Goal: Task Accomplishment & Management: Complete application form

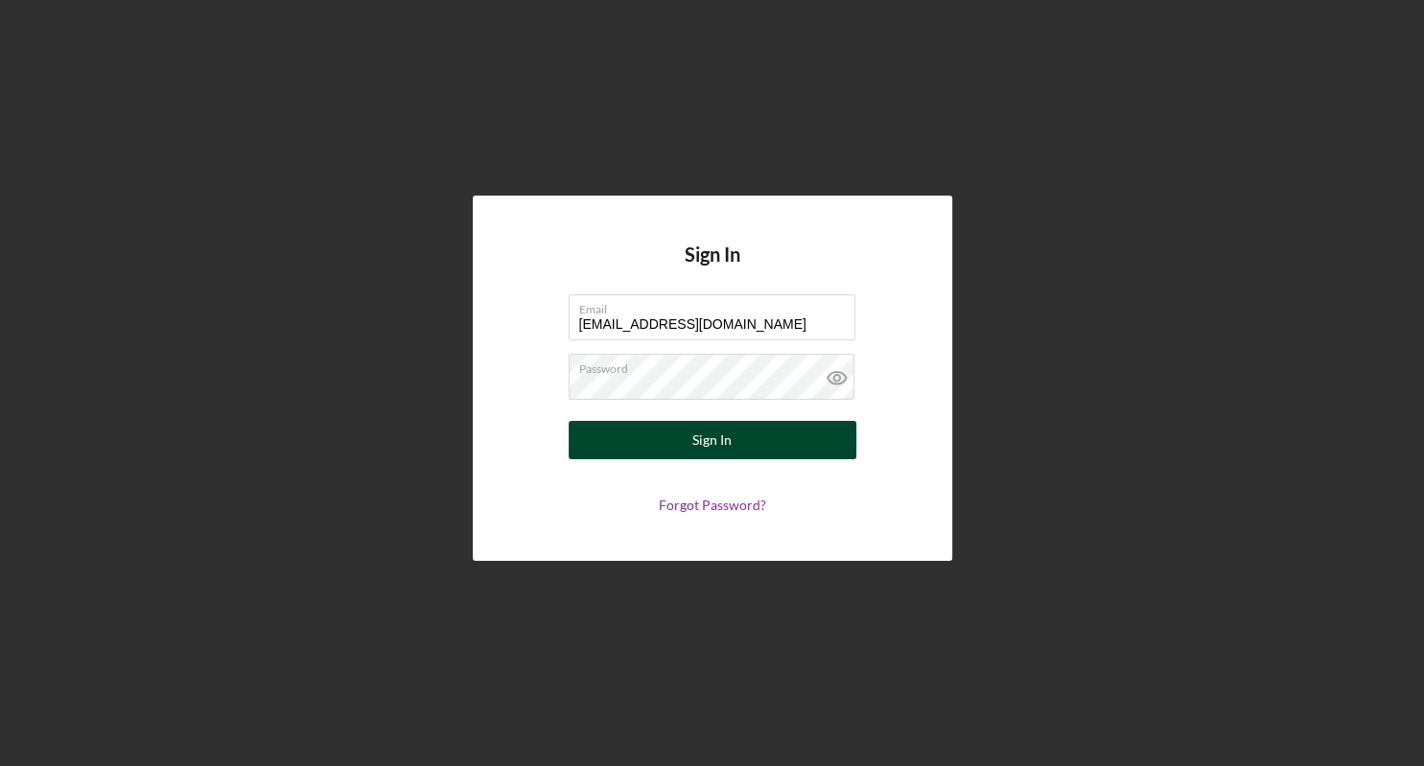
type input "[EMAIL_ADDRESS][DOMAIN_NAME]"
click at [733, 432] on button "Sign In" at bounding box center [713, 440] width 288 height 38
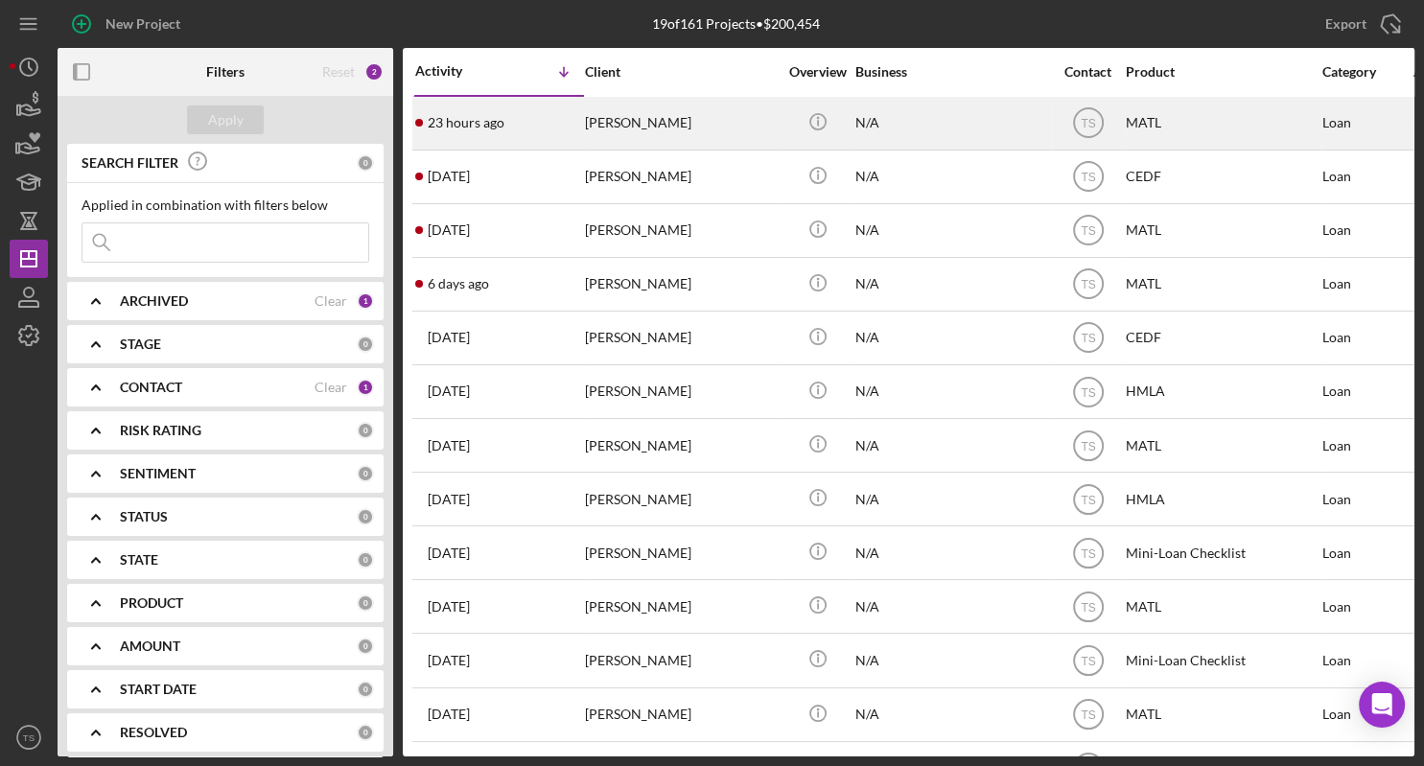
click at [605, 117] on div "[PERSON_NAME]" at bounding box center [681, 123] width 192 height 51
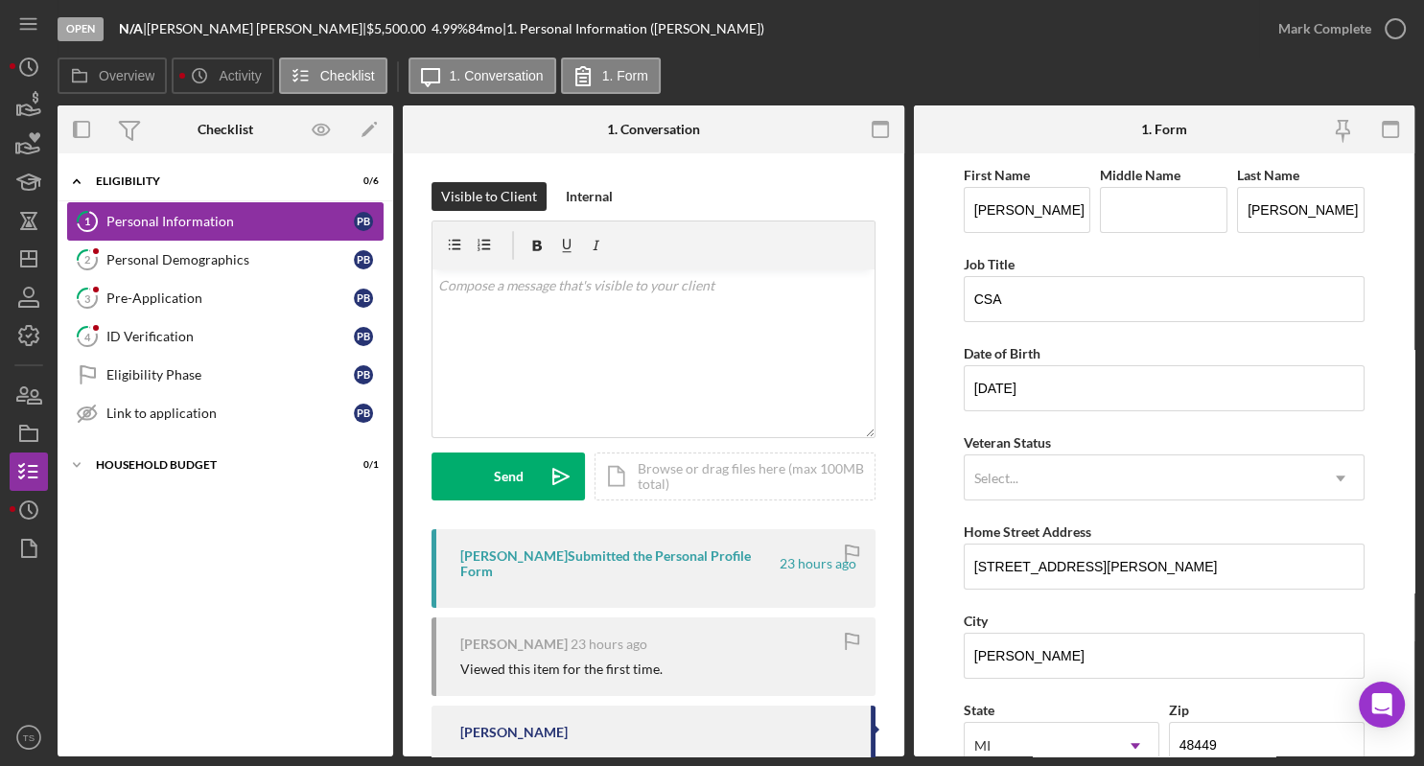
click at [204, 225] on div "Personal Information" at bounding box center [229, 221] width 247 height 15
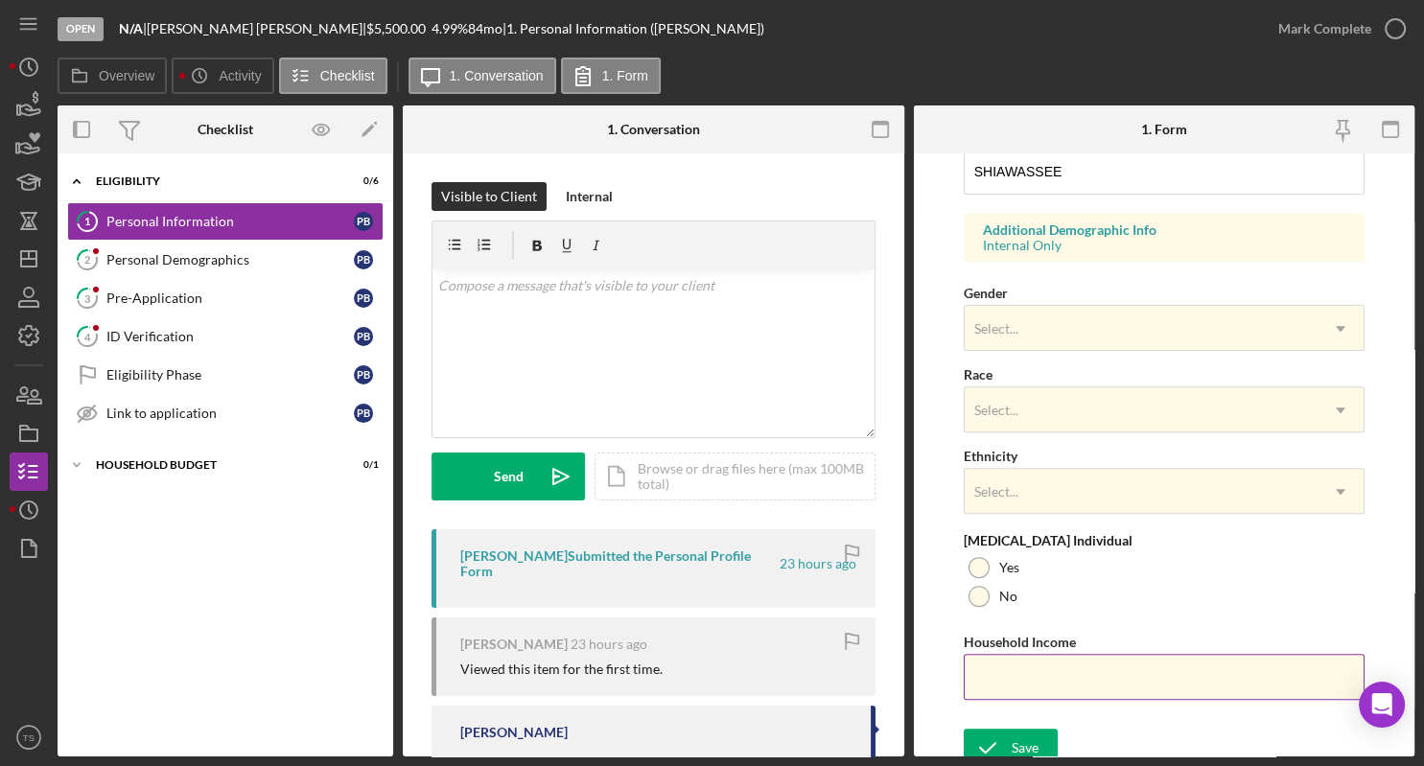
scroll to position [683, 0]
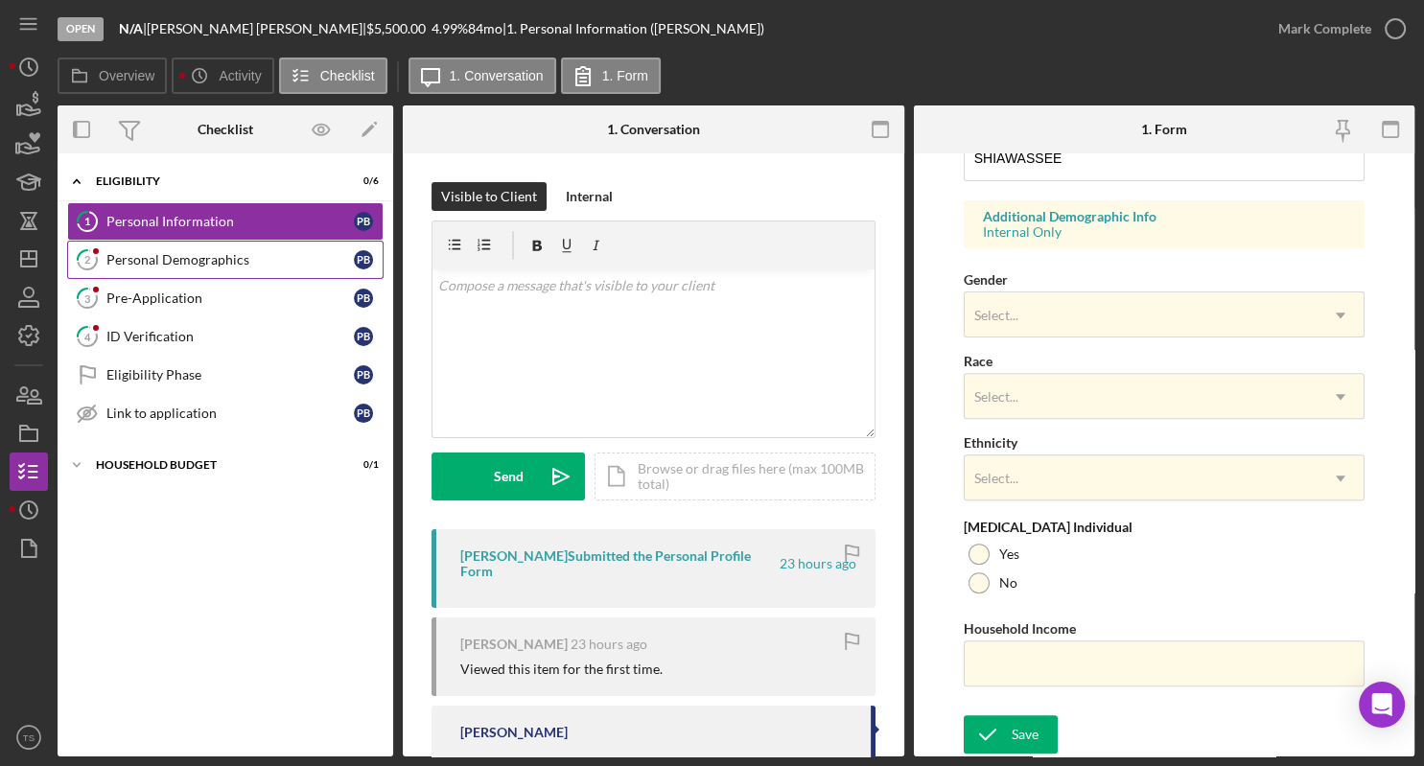
click at [148, 267] on link "2 Personal Demographics P B" at bounding box center [225, 260] width 317 height 38
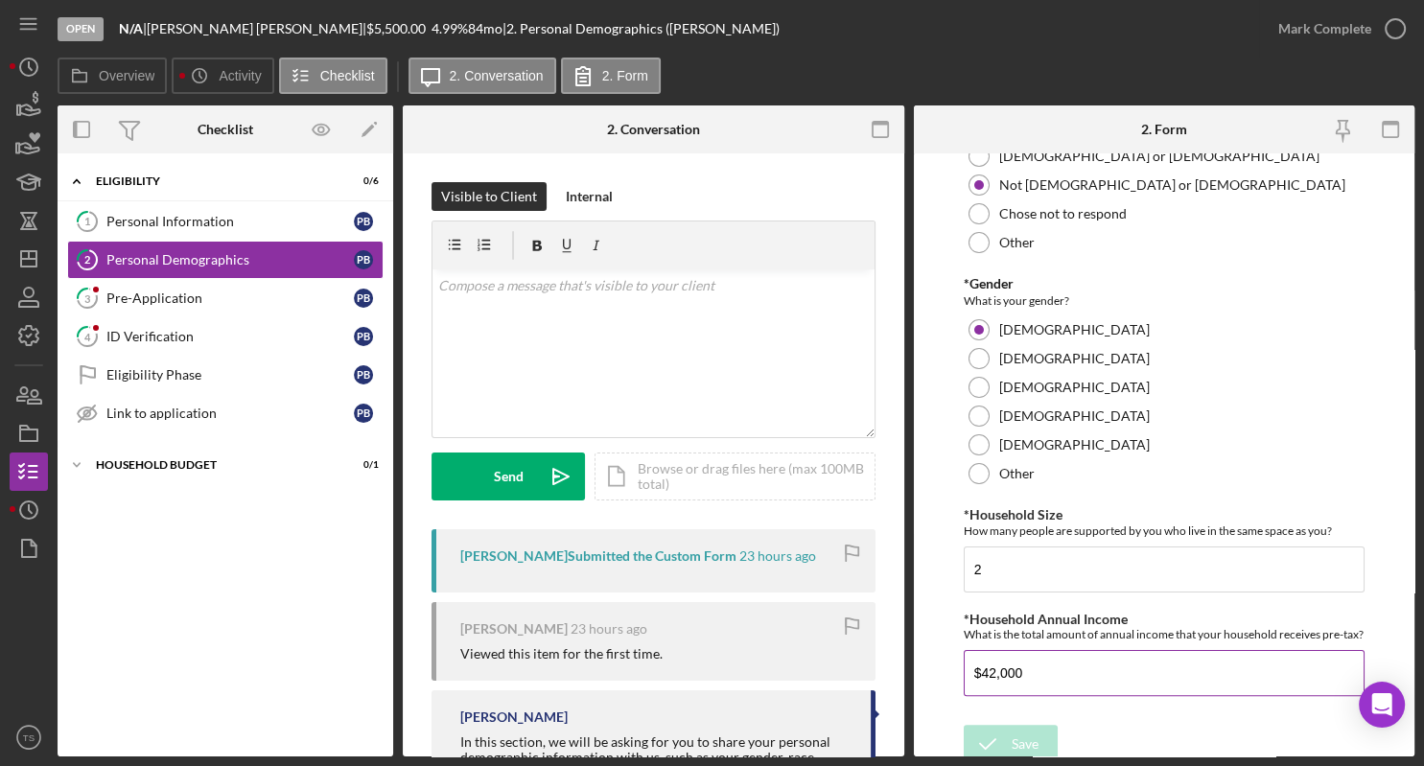
scroll to position [377, 0]
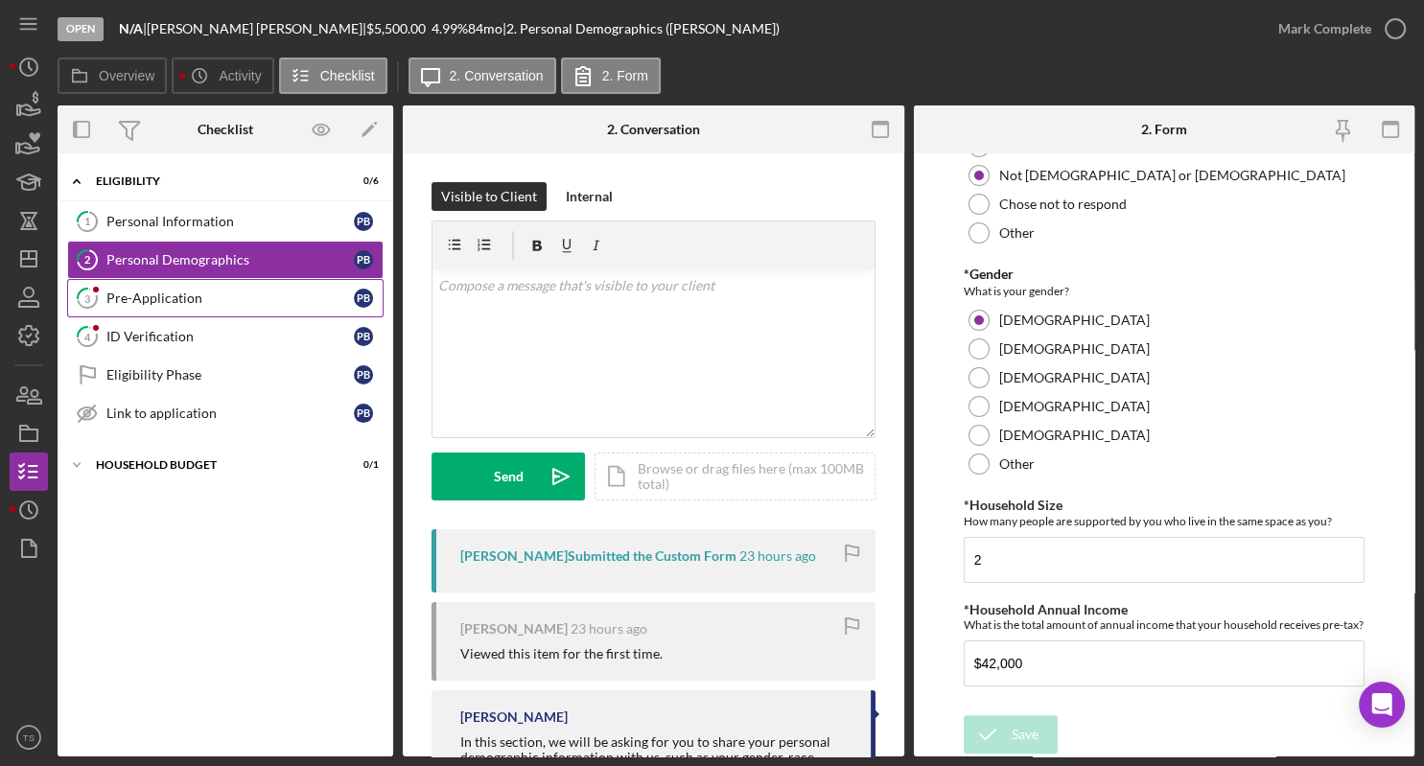
click at [194, 301] on div "Pre-Application" at bounding box center [229, 298] width 247 height 15
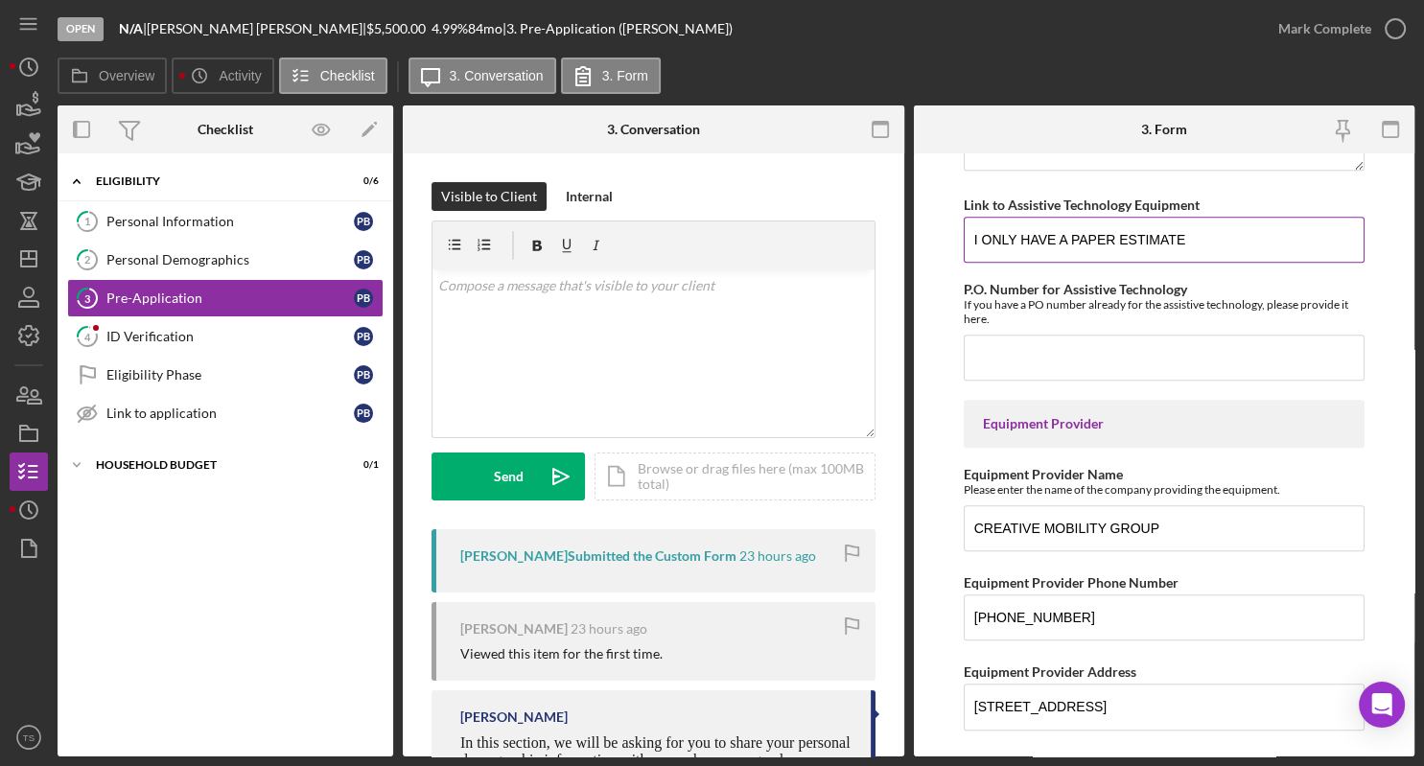
scroll to position [1998, 0]
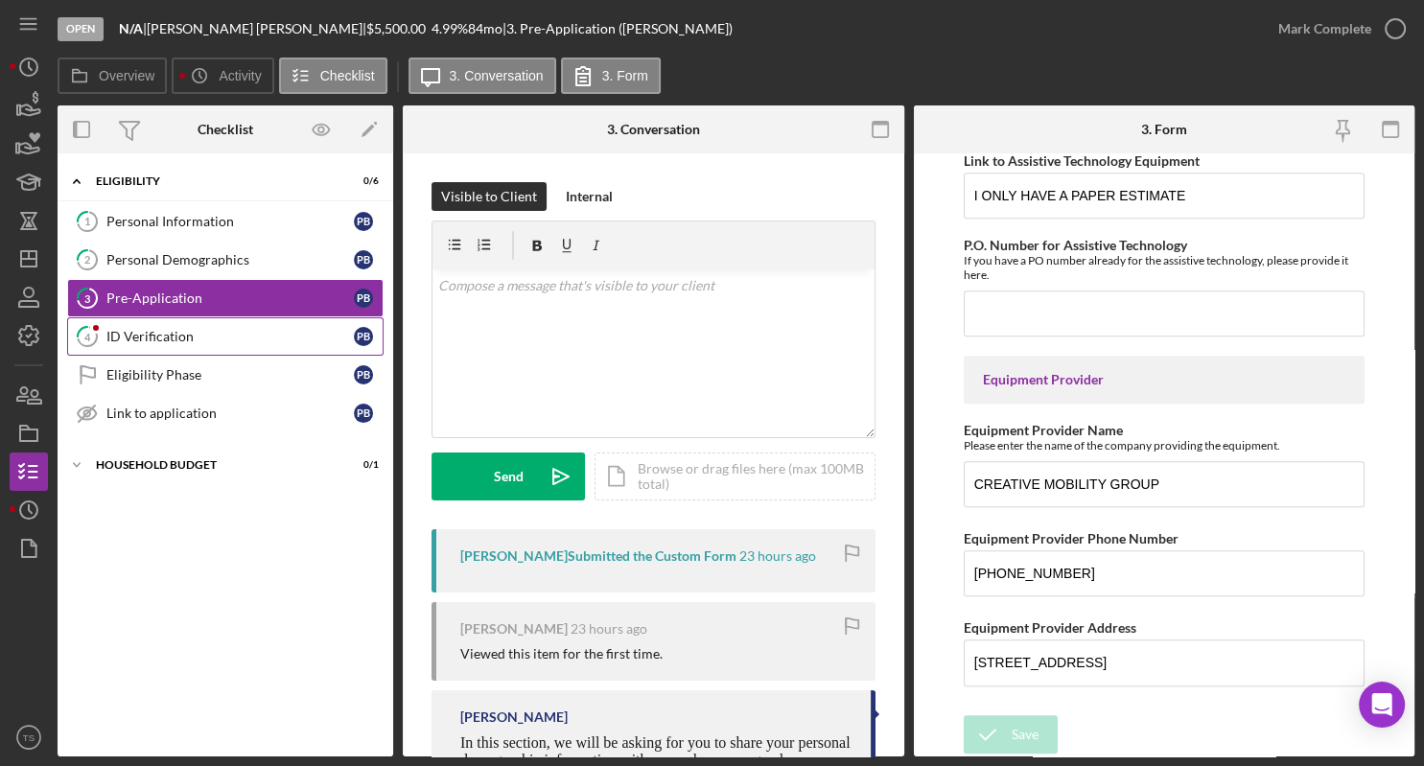
click at [218, 330] on div "ID Verification" at bounding box center [229, 336] width 247 height 15
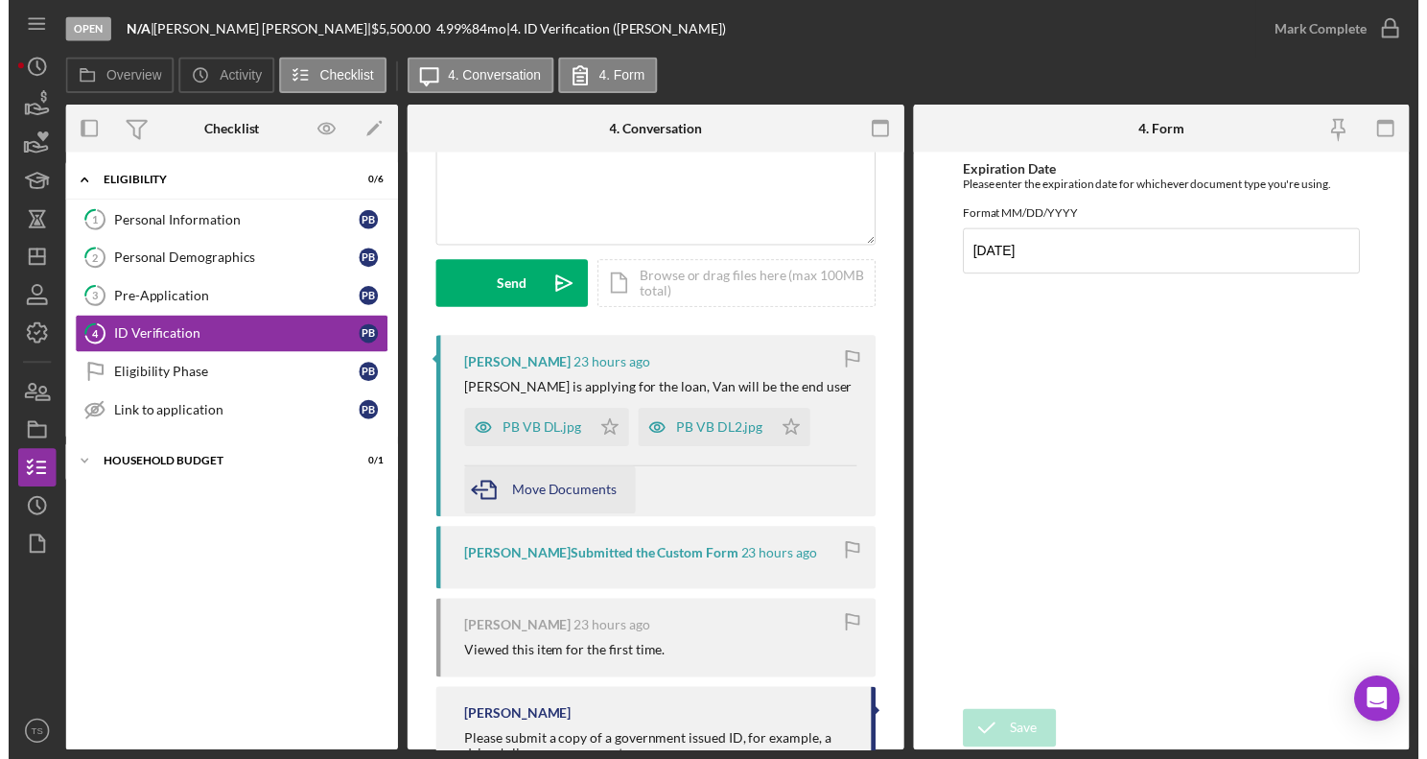
scroll to position [290, 0]
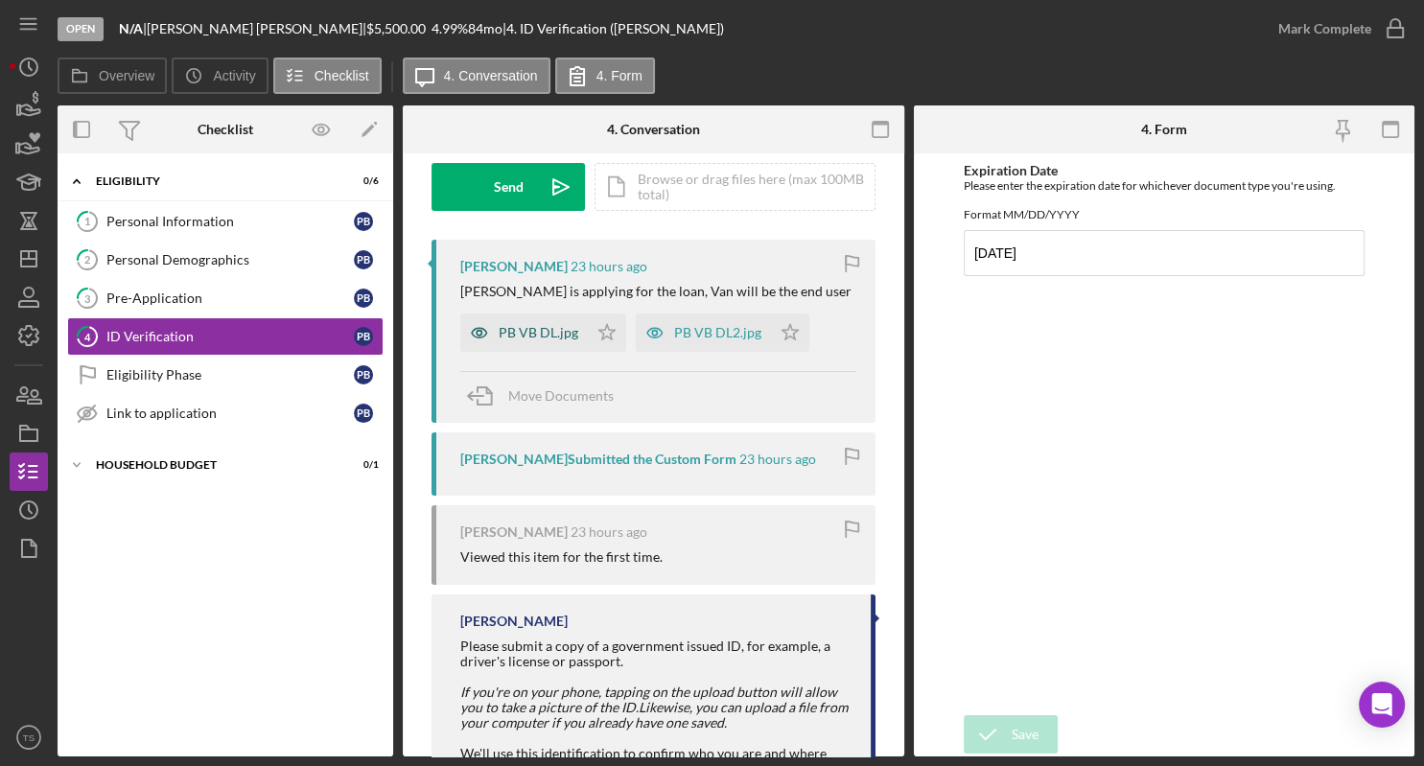
click at [512, 325] on div "PB VB DL.jpg" at bounding box center [539, 332] width 80 height 15
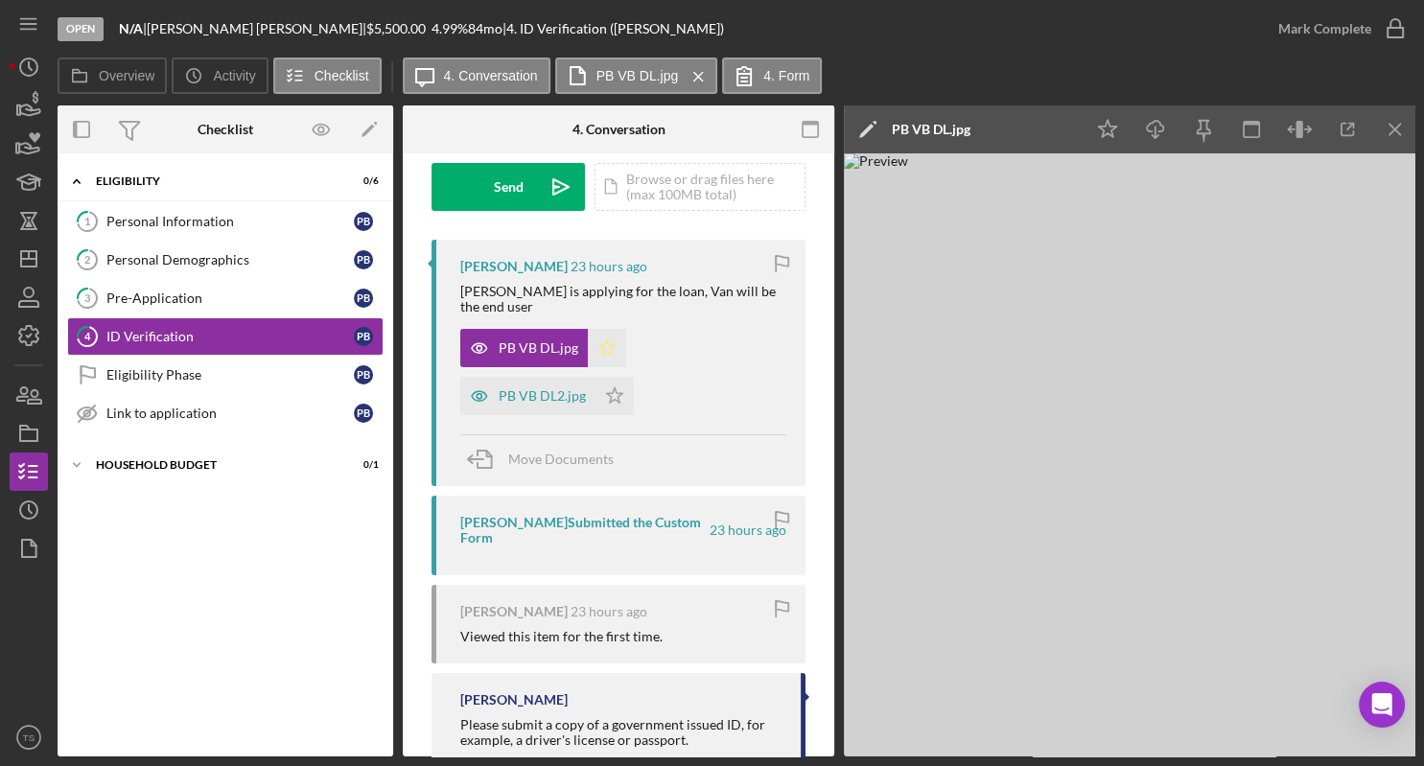
click at [610, 334] on icon "Icon/Star" at bounding box center [607, 348] width 38 height 38
click at [610, 377] on icon "Icon/Star" at bounding box center [615, 396] width 38 height 38
